Goal: Check status: Check status

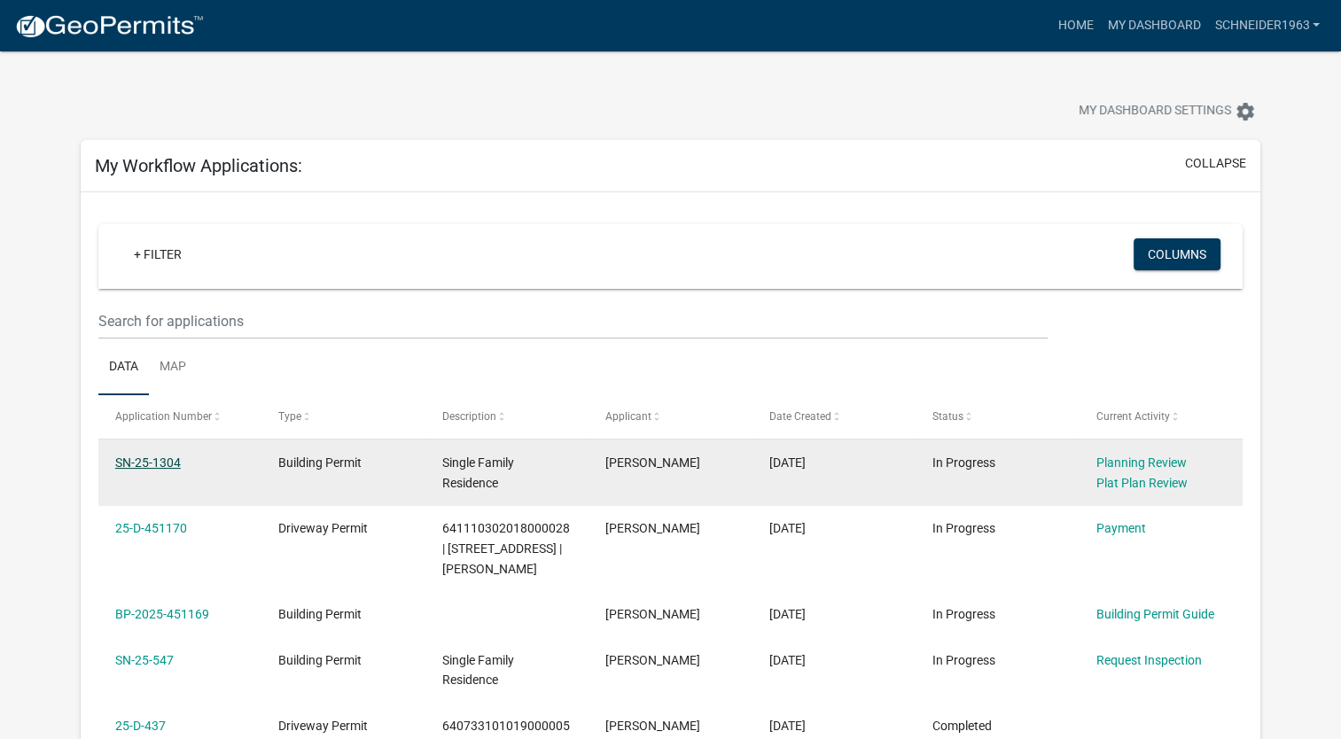
click at [166, 463] on link "SN-25-1304" at bounding box center [148, 463] width 66 height 14
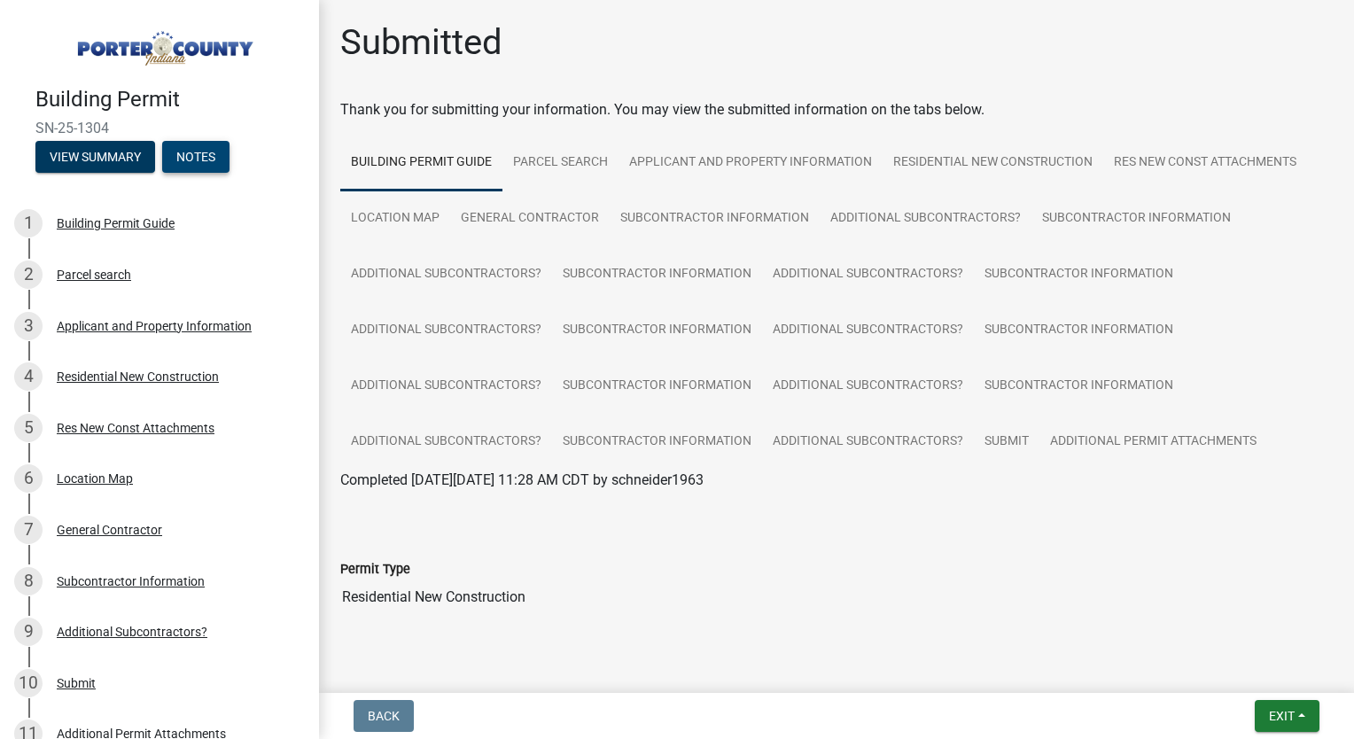
click at [181, 158] on button "Notes" at bounding box center [195, 157] width 67 height 32
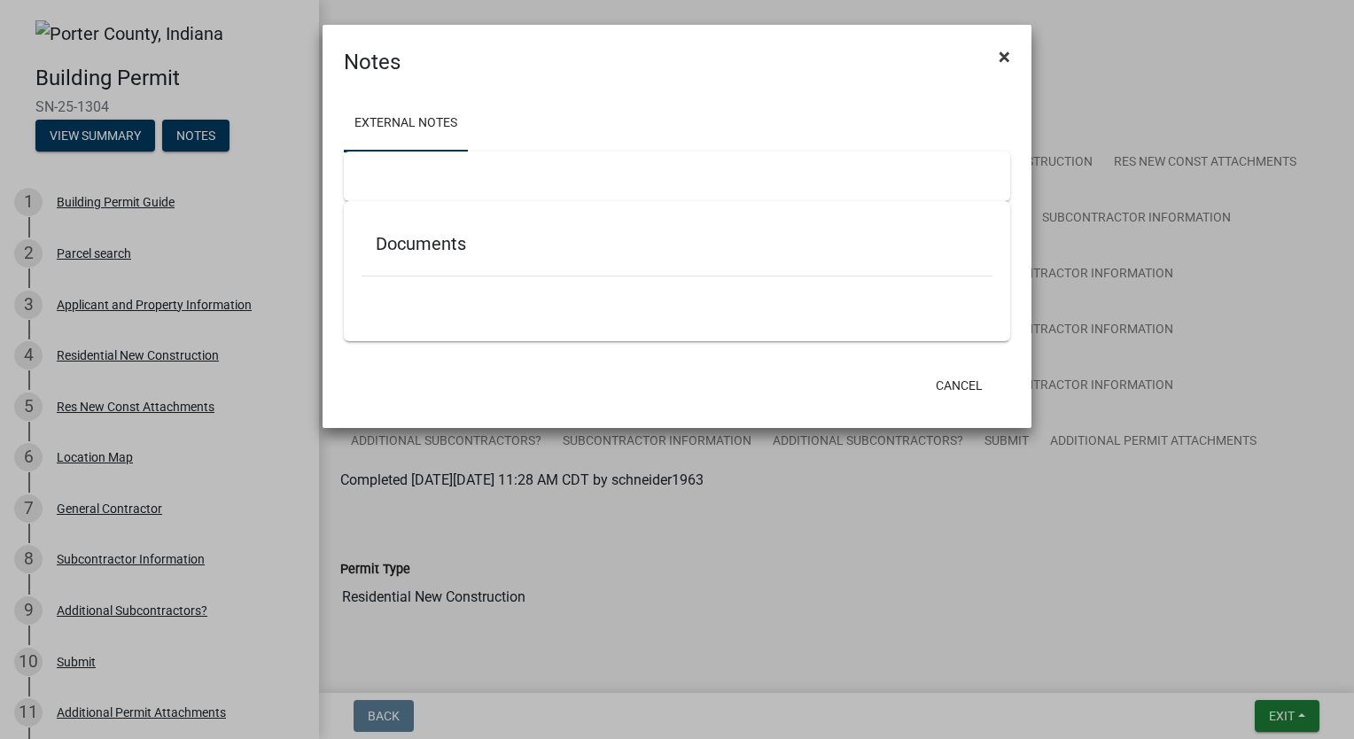
click at [1017, 51] on button "×" at bounding box center [1005, 57] width 40 height 50
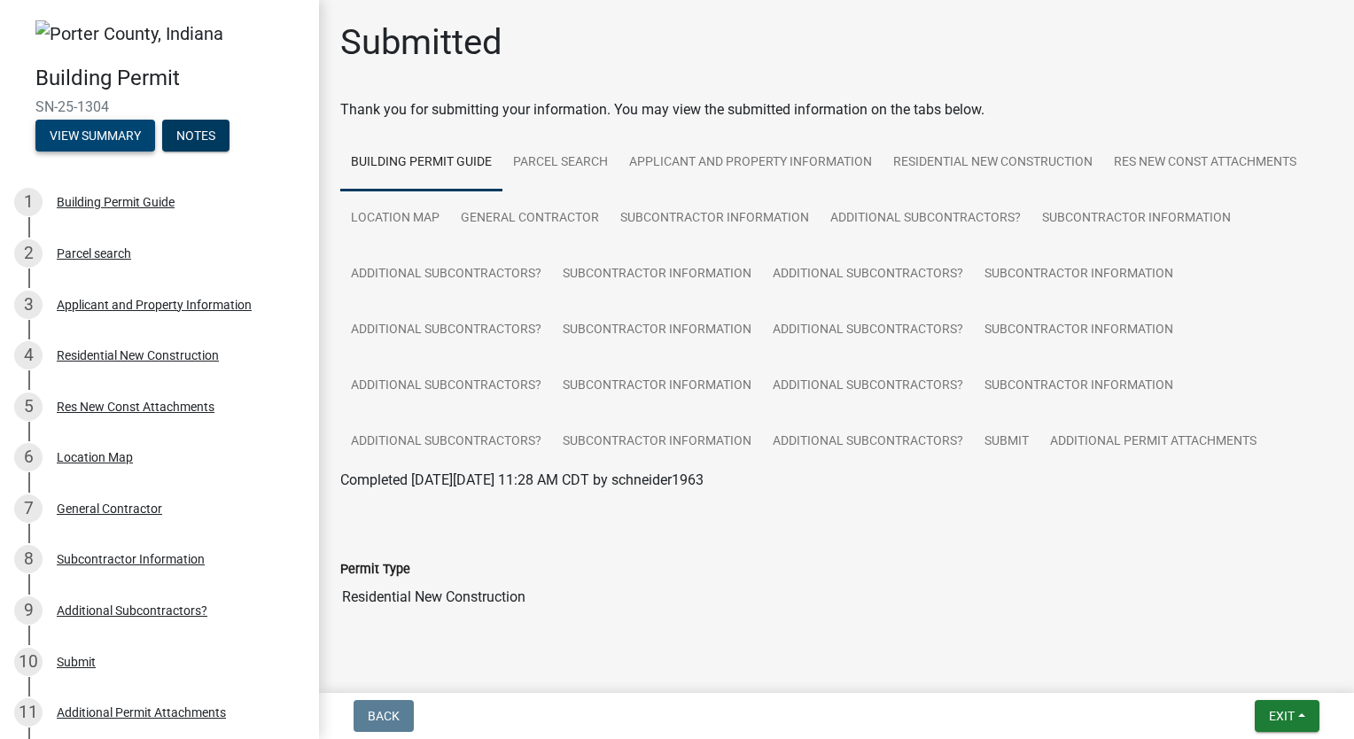
click at [99, 139] on button "View Summary" at bounding box center [95, 136] width 120 height 32
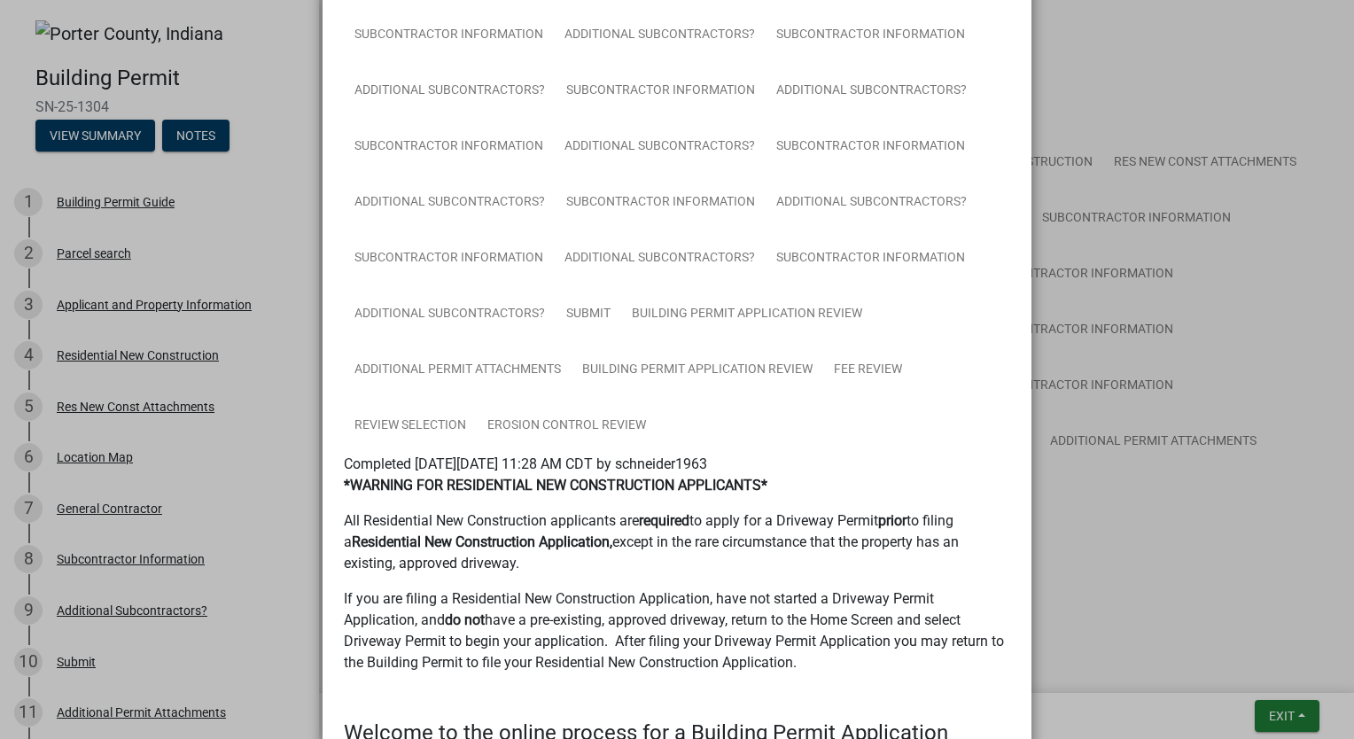
scroll to position [28, 0]
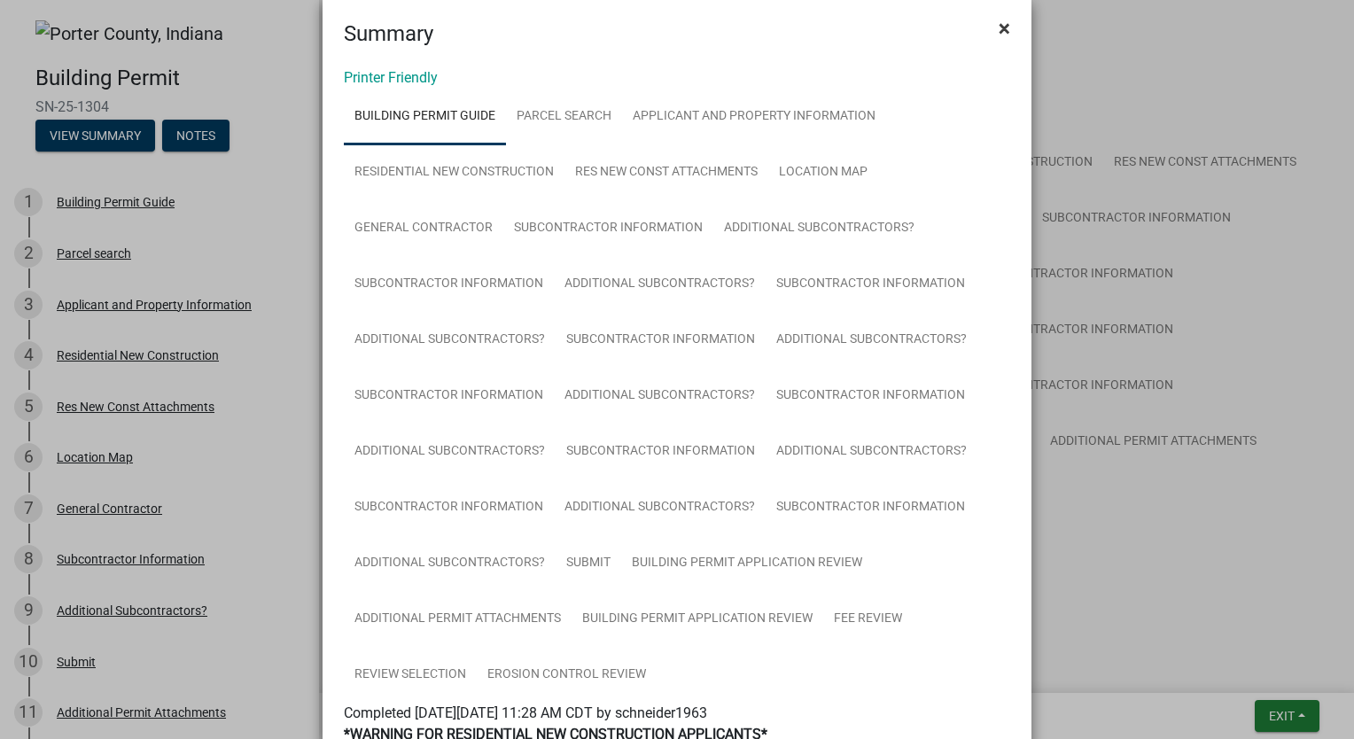
click at [999, 27] on span "×" at bounding box center [1005, 28] width 12 height 25
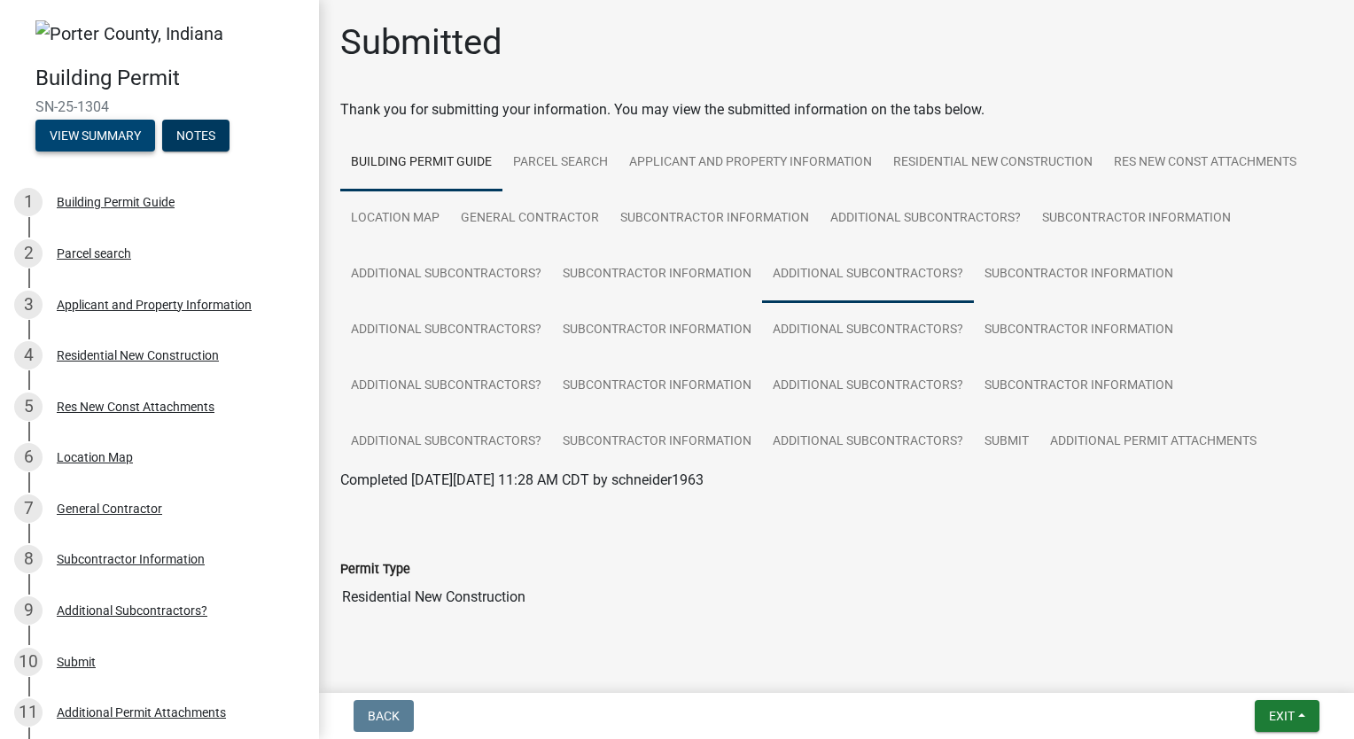
scroll to position [0, 0]
click at [34, 27] on link at bounding box center [152, 32] width 277 height 37
